Goal: Task Accomplishment & Management: Manage account settings

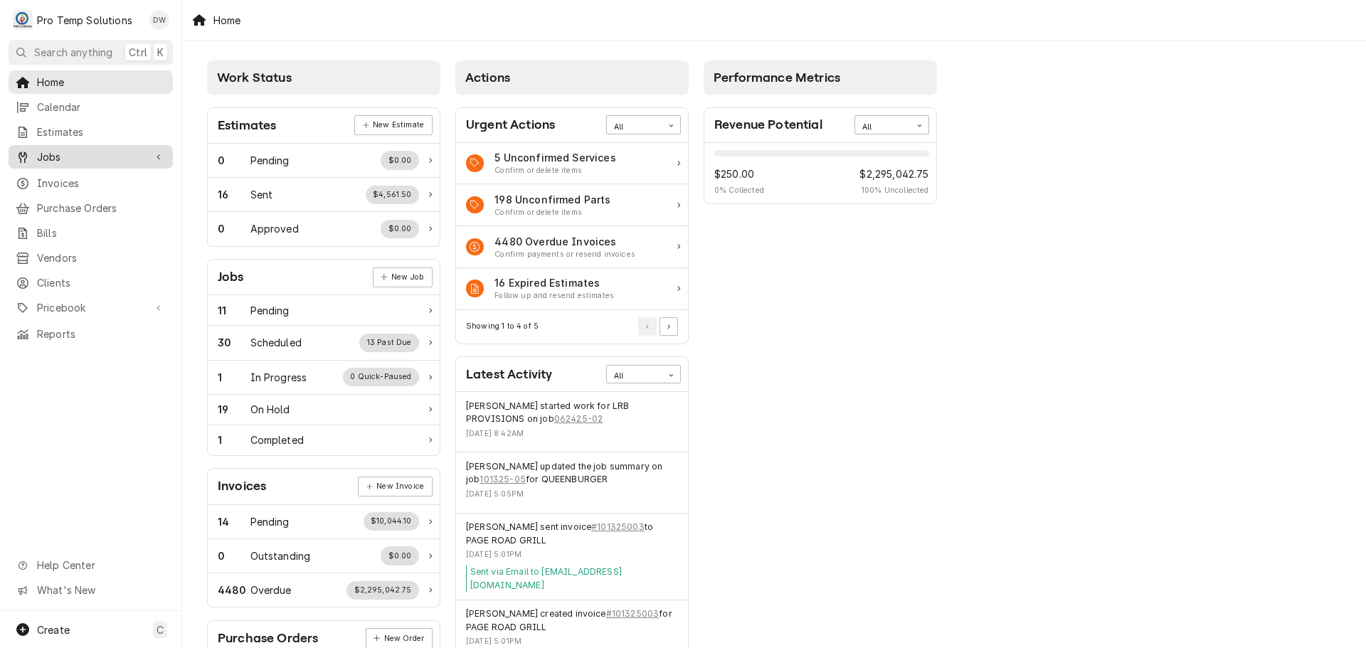
click at [70, 149] on span "Jobs" at bounding box center [90, 156] width 107 height 15
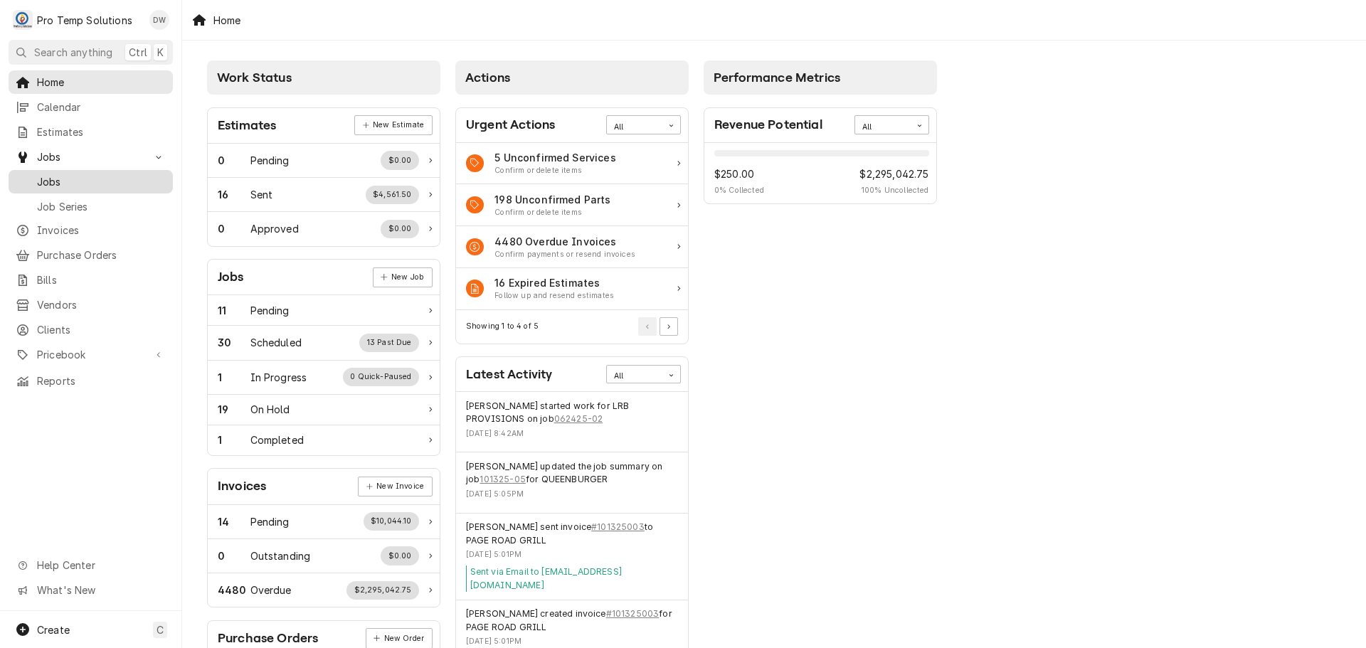
click at [60, 173] on div "Jobs" at bounding box center [90, 182] width 159 height 18
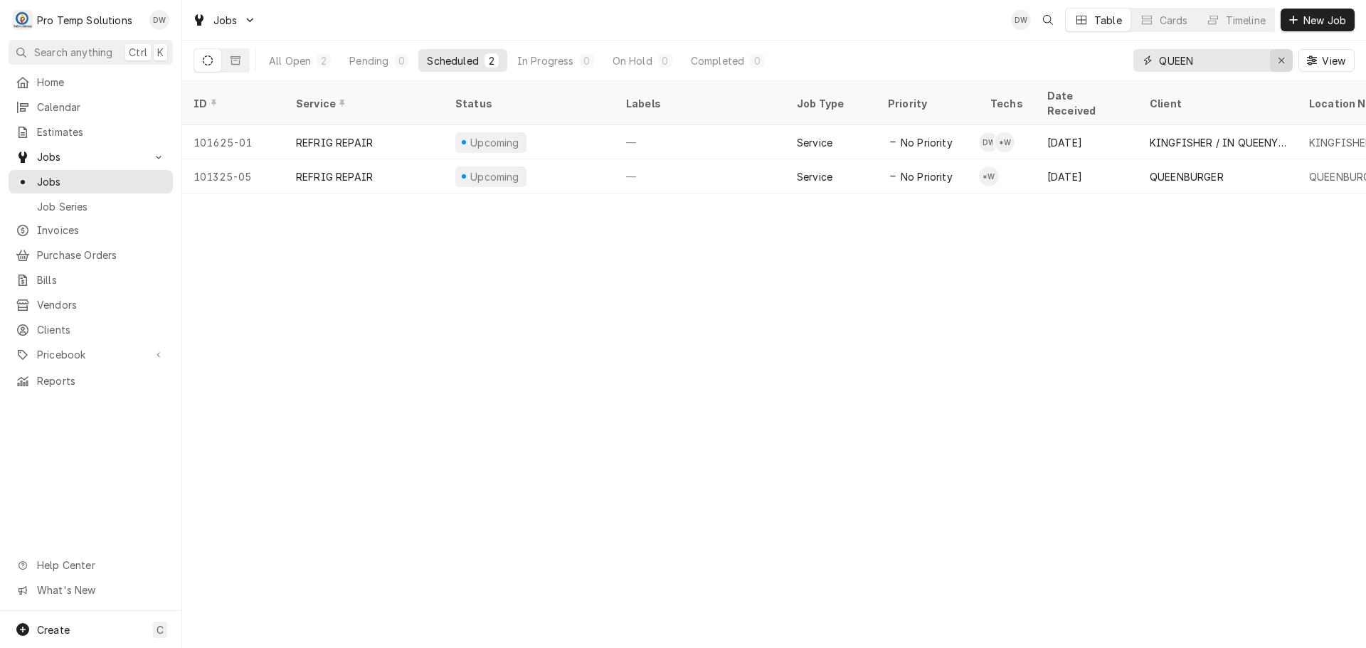
click at [1281, 62] on icon "Erase input" at bounding box center [1282, 60] width 8 height 10
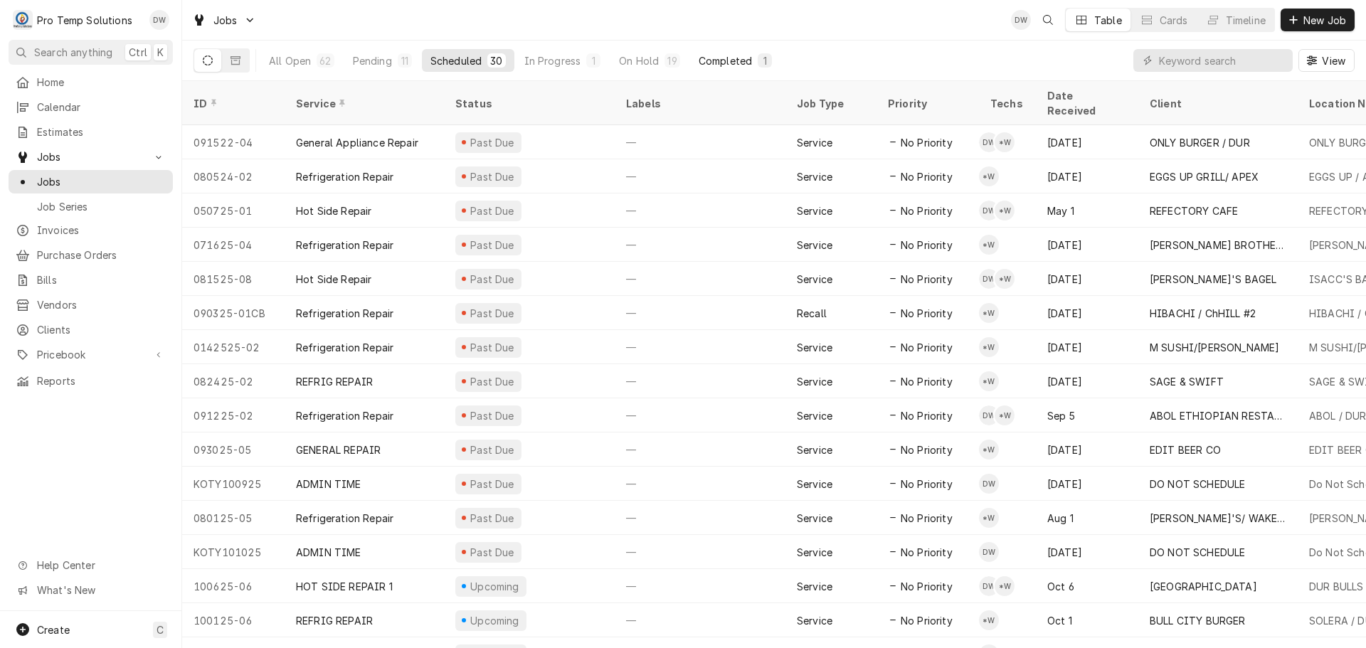
click at [726, 59] on div "Completed" at bounding box center [725, 60] width 53 height 15
